Goal: Share content: Share content

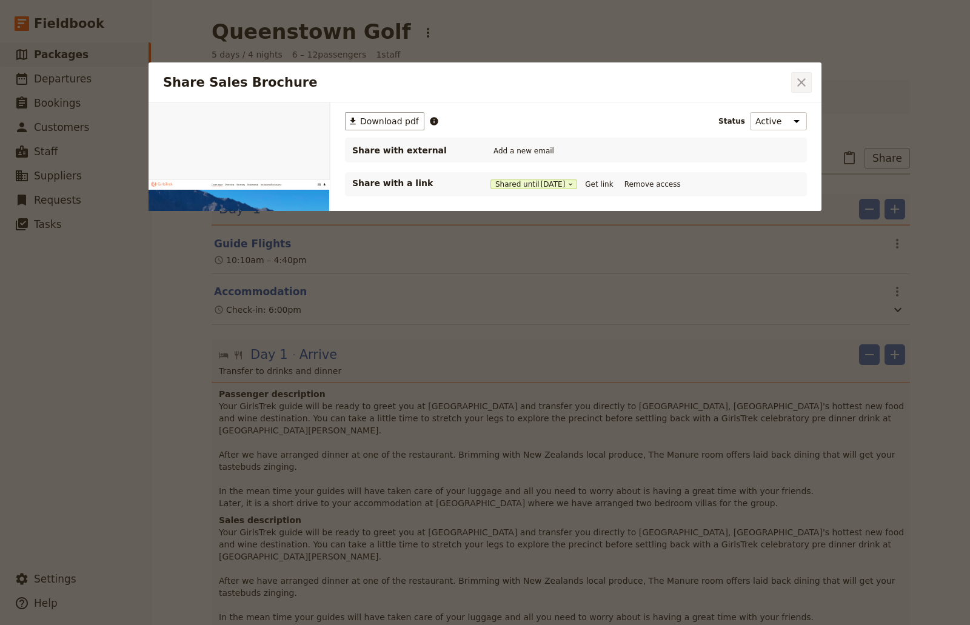
click at [802, 76] on icon "Close dialog" at bounding box center [801, 82] width 15 height 15
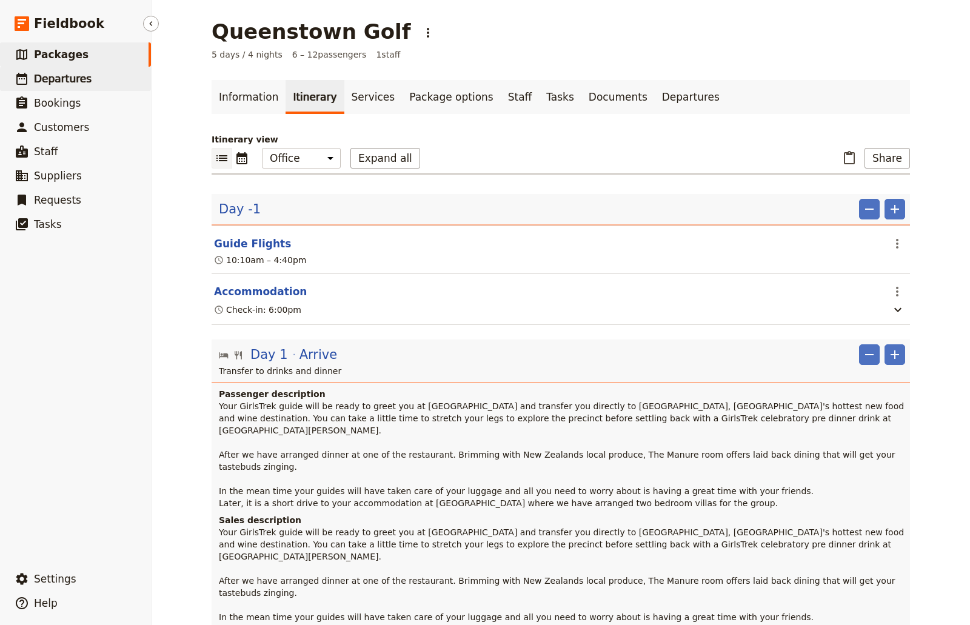
click at [62, 73] on span "Departures" at bounding box center [63, 79] width 58 height 12
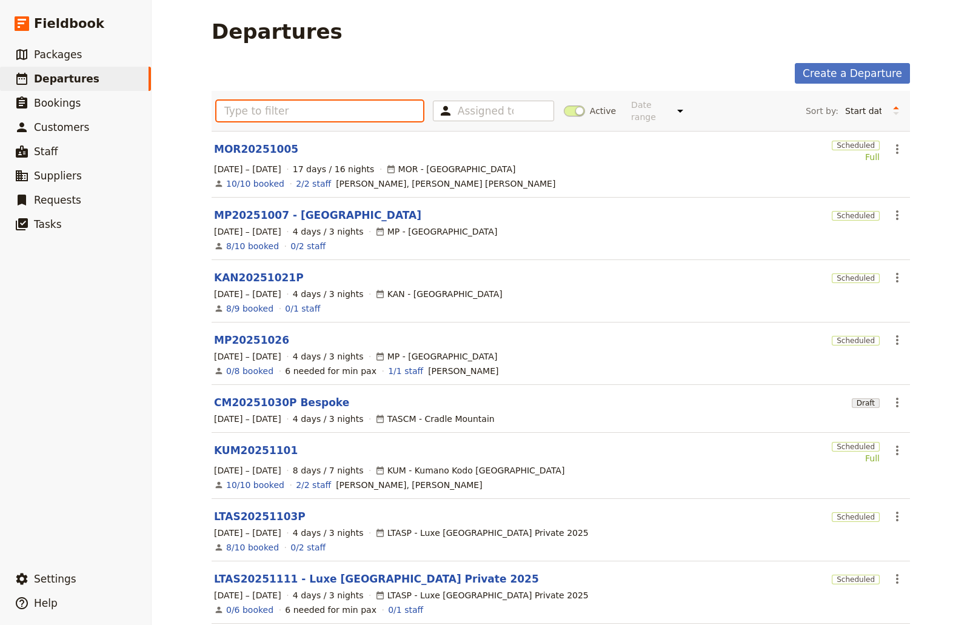
click at [281, 108] on input "text" at bounding box center [319, 111] width 207 height 21
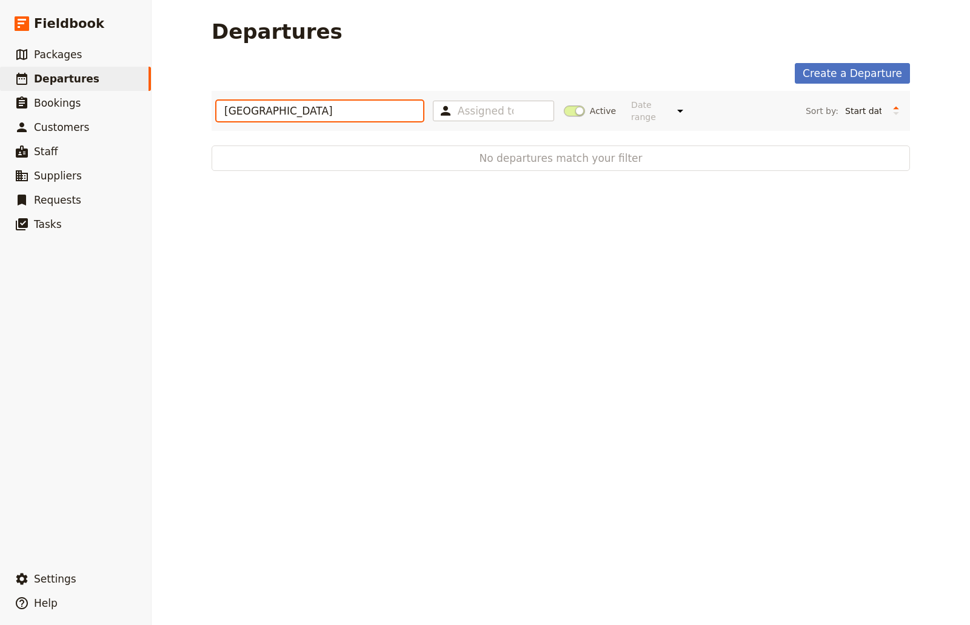
type input "[GEOGRAPHIC_DATA]"
click at [471, 225] on div "Departures Create a Departure adelaide Assigned to Active Date range This week …" at bounding box center [561, 312] width 818 height 625
click at [85, 73] on span "Departures" at bounding box center [66, 79] width 65 height 12
click at [78, 54] on link "​ Packages" at bounding box center [75, 54] width 151 height 24
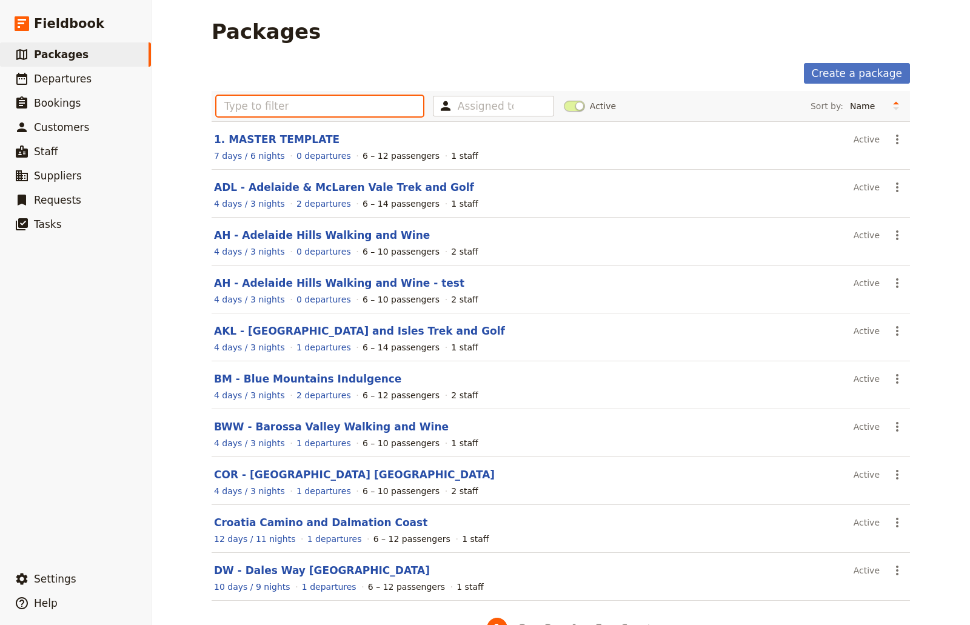
click at [265, 101] on input "text" at bounding box center [319, 106] width 207 height 21
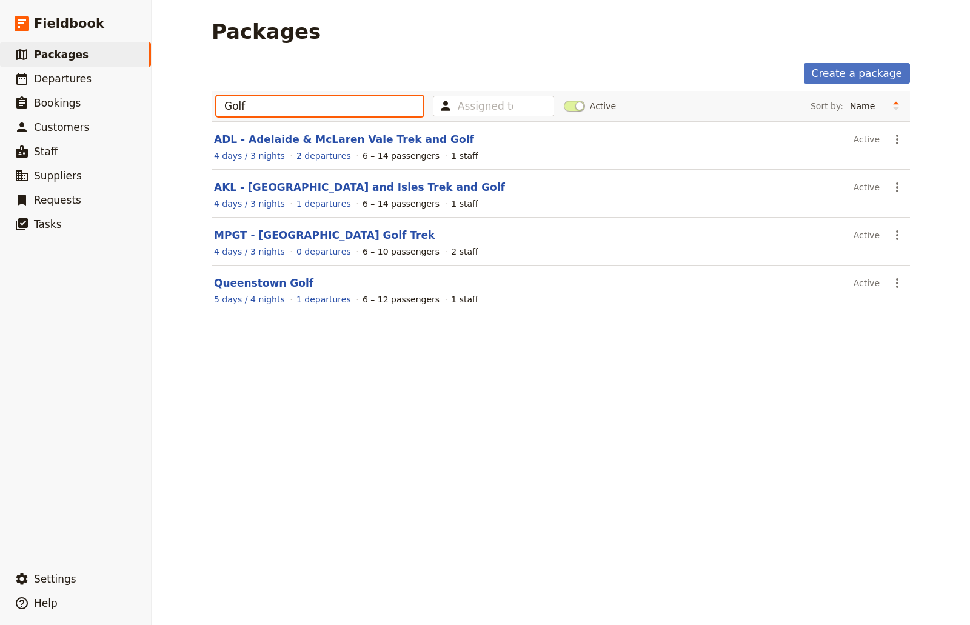
type input "Golf"
click at [275, 136] on link "ADL - Adelaide & McLaren Vale Trek and Golf" at bounding box center [344, 139] width 260 height 12
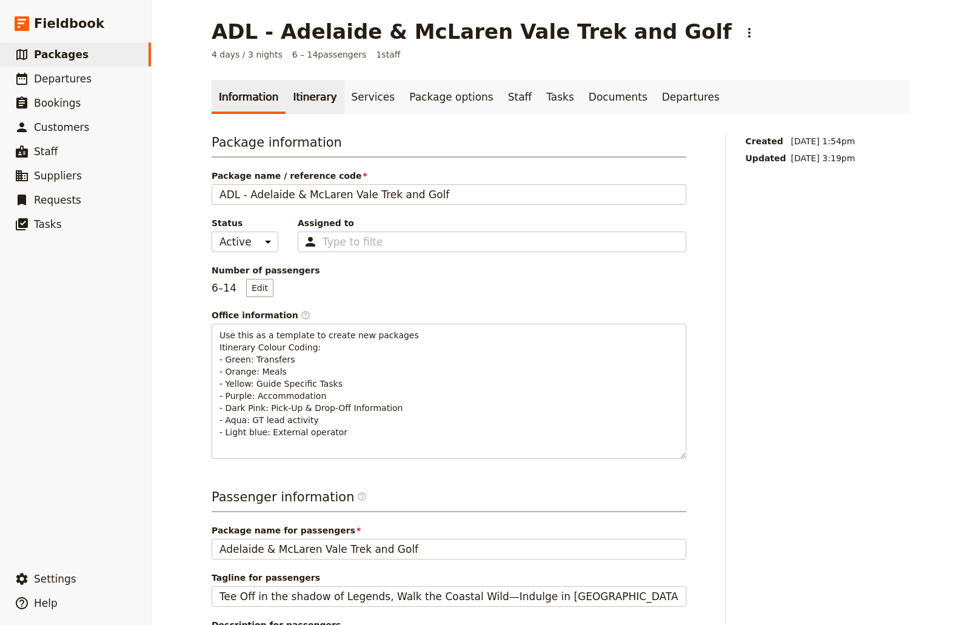
click at [315, 97] on link "Itinerary" at bounding box center [314, 97] width 58 height 34
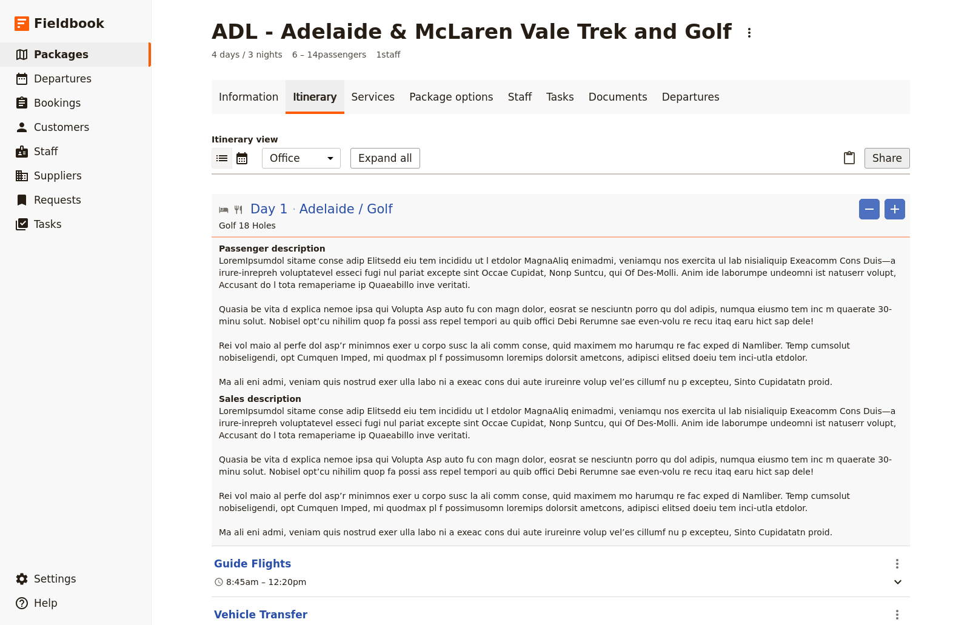
click at [885, 159] on button "Share" at bounding box center [886, 158] width 45 height 21
click at [865, 222] on span "Sales Brochure" at bounding box center [847, 219] width 64 height 12
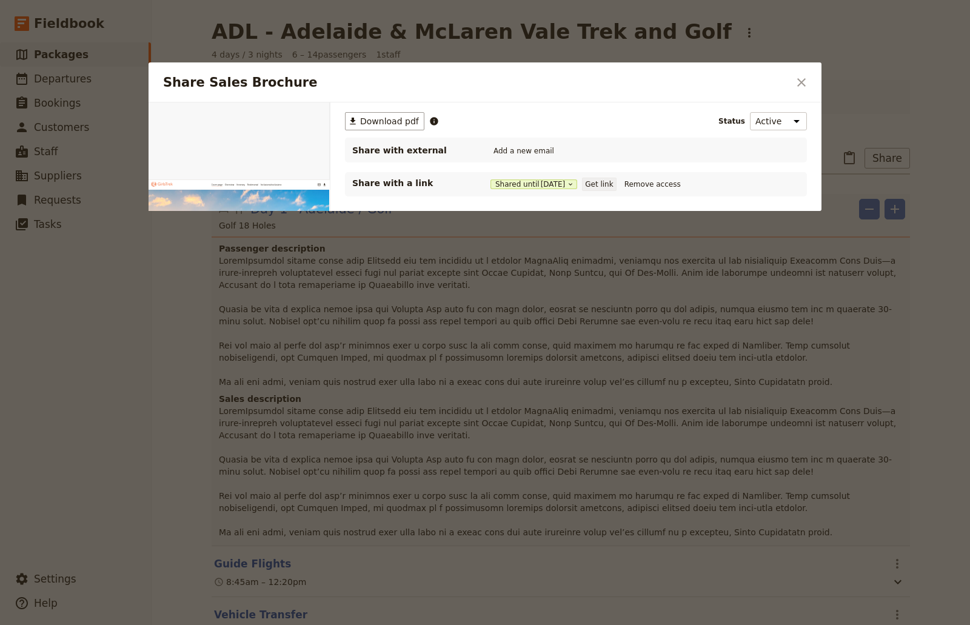
click at [614, 184] on button "Get link" at bounding box center [599, 184] width 34 height 13
click at [714, 283] on div "​ Download pdf Status Active Inactive Share with external Add a new email Share…" at bounding box center [575, 231] width 491 height 258
click at [791, 183] on div "Share with a link Shared until [DATE] Get link Remove access" at bounding box center [575, 184] width 447 height 15
click at [801, 81] on icon "Close dialog" at bounding box center [801, 82] width 15 height 15
